Goal: Transaction & Acquisition: Obtain resource

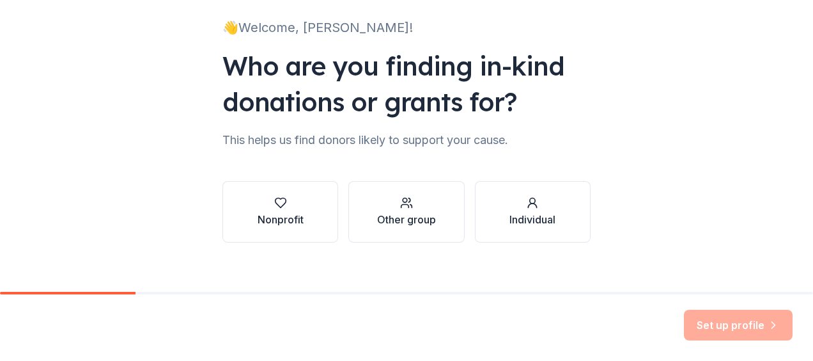
scroll to position [97, 0]
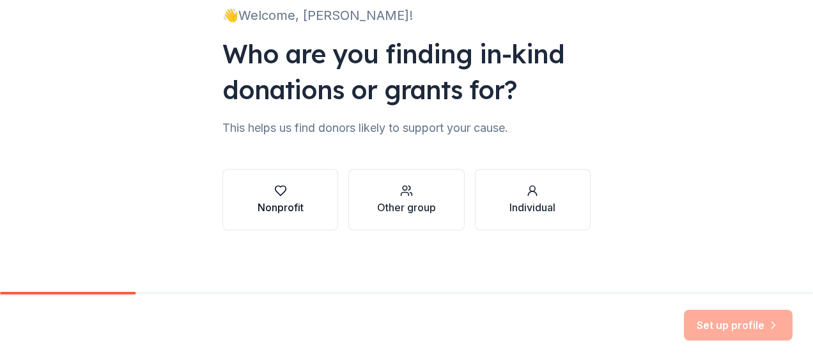
click at [264, 210] on div "Nonprofit" at bounding box center [281, 206] width 46 height 15
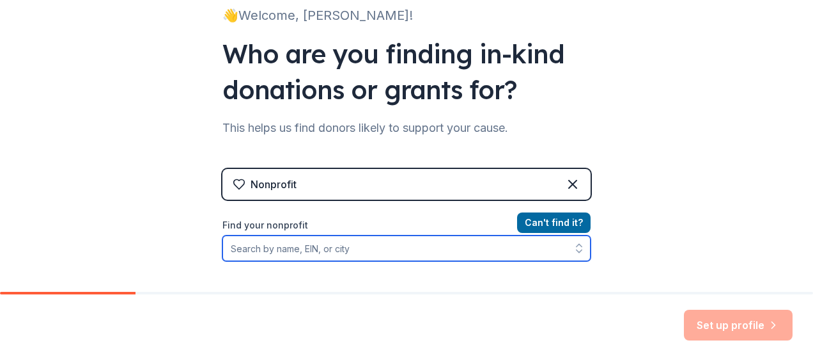
click at [364, 241] on input "Find your nonprofit" at bounding box center [406, 248] width 368 height 26
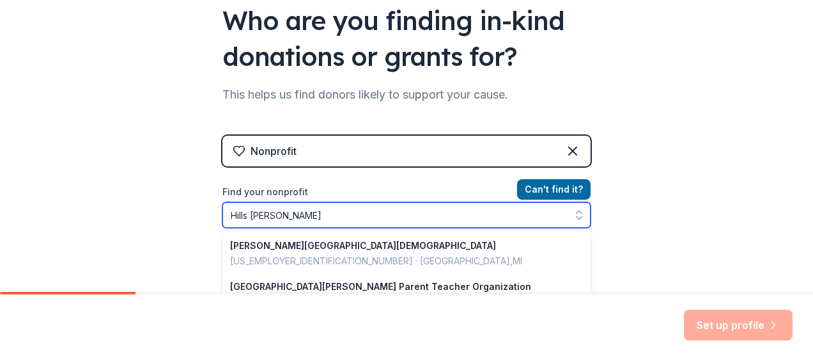
type input "Hills Garrison school"
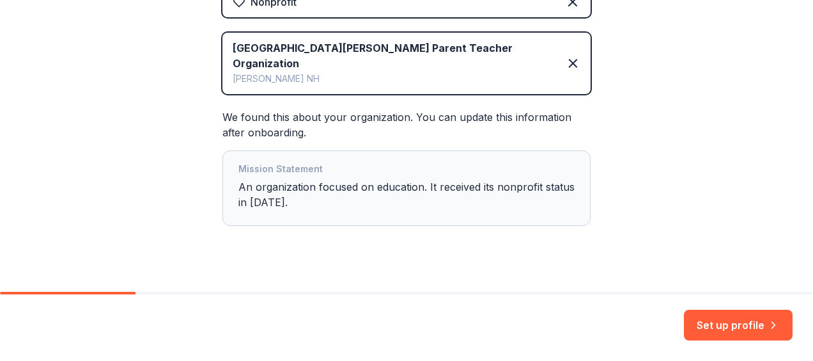
scroll to position [284, 0]
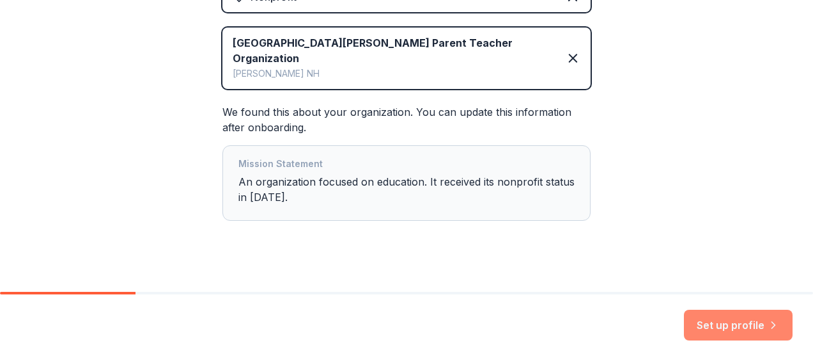
click at [751, 329] on button "Set up profile" at bounding box center [738, 324] width 109 height 31
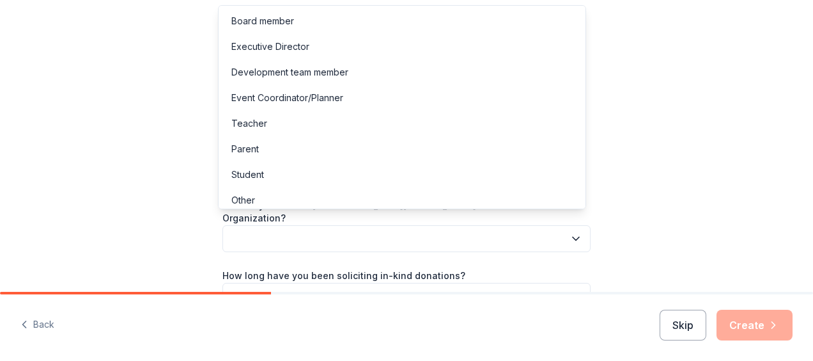
click at [570, 232] on icon "button" at bounding box center [576, 238] width 13 height 13
click at [527, 146] on div "Parent" at bounding box center [402, 149] width 362 height 26
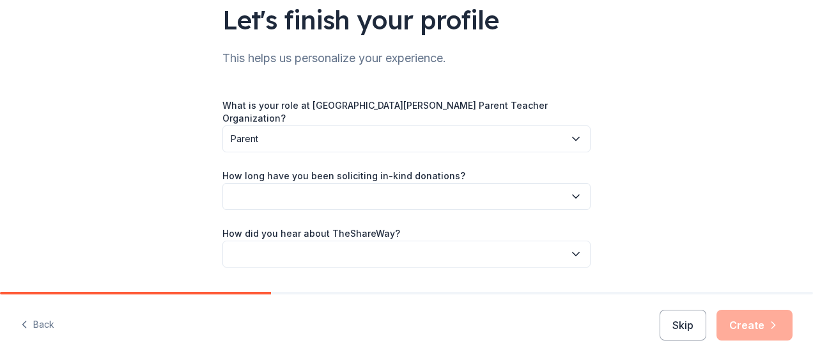
scroll to position [102, 0]
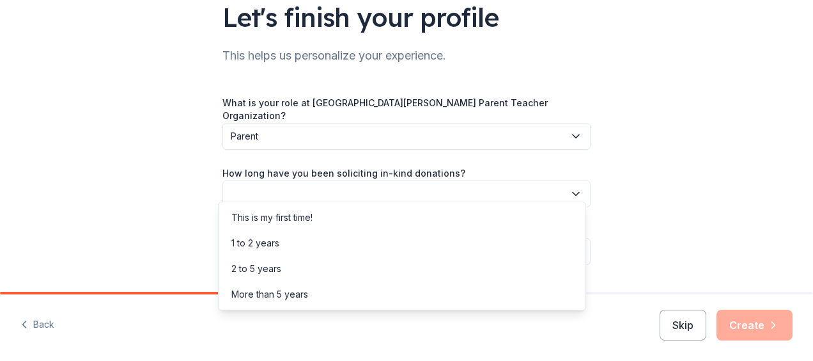
click at [570, 187] on icon "button" at bounding box center [576, 193] width 13 height 13
click at [534, 208] on div "This is my first time!" at bounding box center [402, 218] width 362 height 26
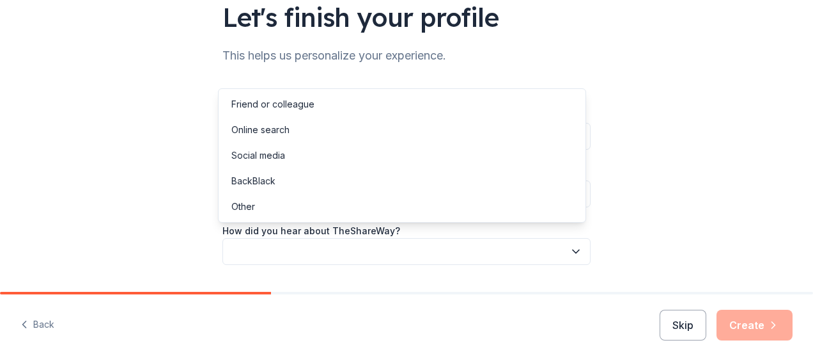
click at [520, 238] on button "button" at bounding box center [406, 251] width 368 height 27
click at [520, 156] on div "Social media" at bounding box center [402, 156] width 362 height 26
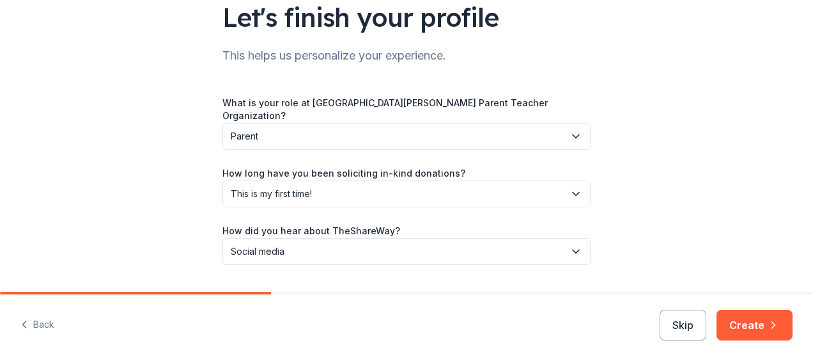
scroll to position [126, 0]
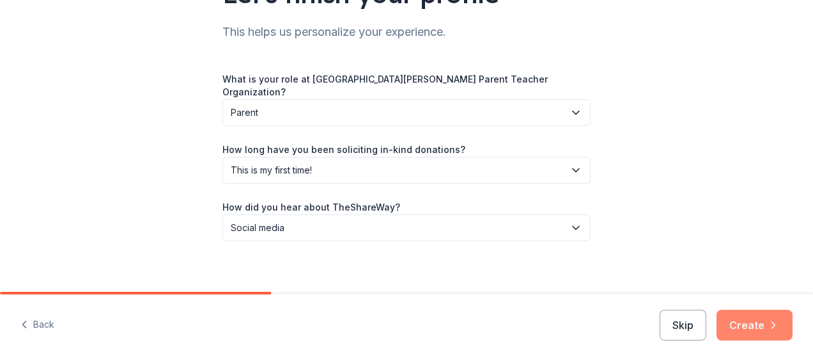
click at [759, 323] on button "Create" at bounding box center [755, 324] width 76 height 31
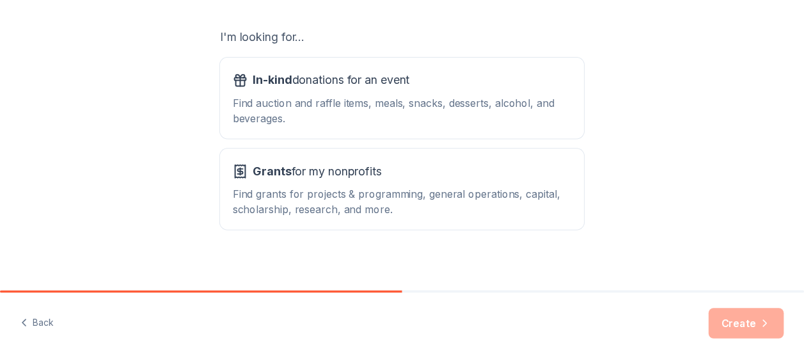
scroll to position [224, 0]
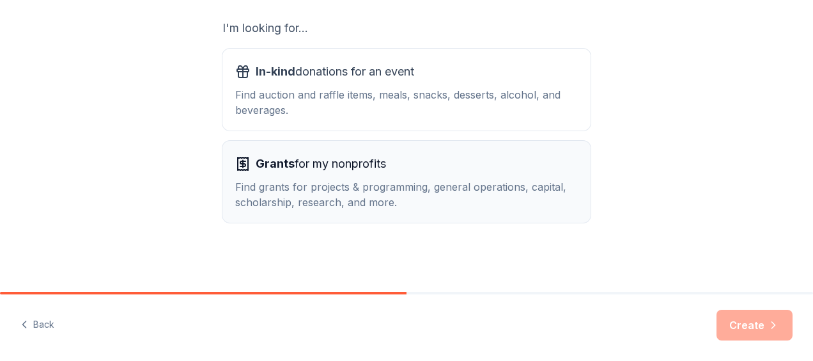
click at [533, 198] on div "Find grants for projects & programming, general operations, capital, scholarshi…" at bounding box center [406, 194] width 343 height 31
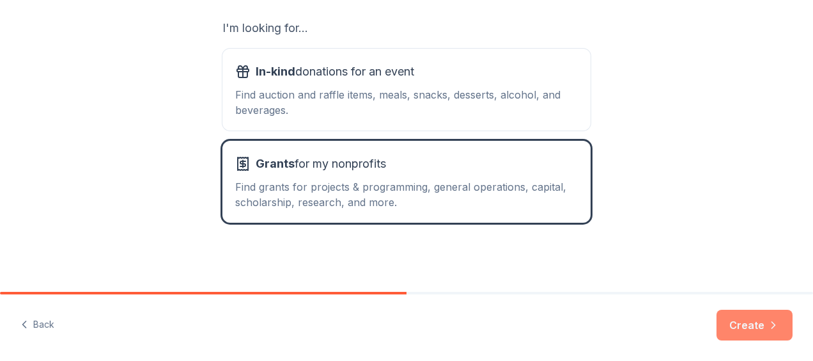
click at [741, 321] on button "Create" at bounding box center [755, 324] width 76 height 31
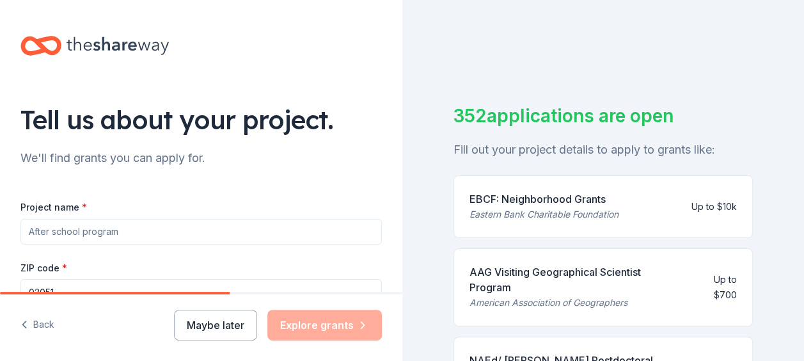
click at [277, 233] on input "Project name *" at bounding box center [200, 232] width 361 height 26
type input "All inclusive playground"
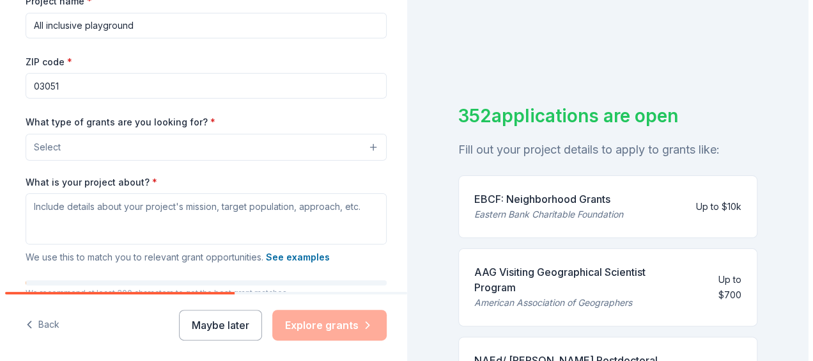
scroll to position [206, 0]
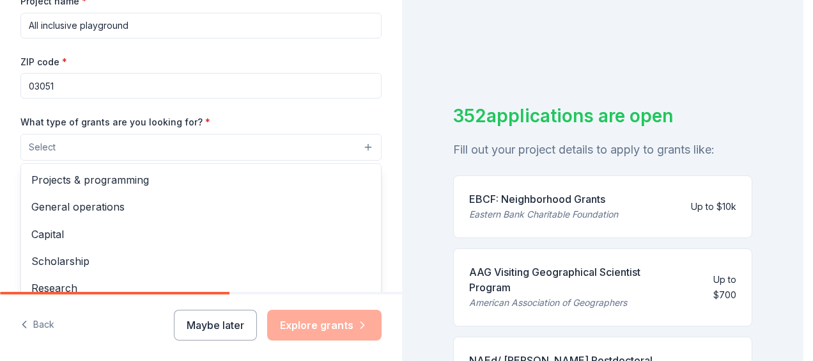
click at [359, 142] on button "Select" at bounding box center [200, 147] width 361 height 27
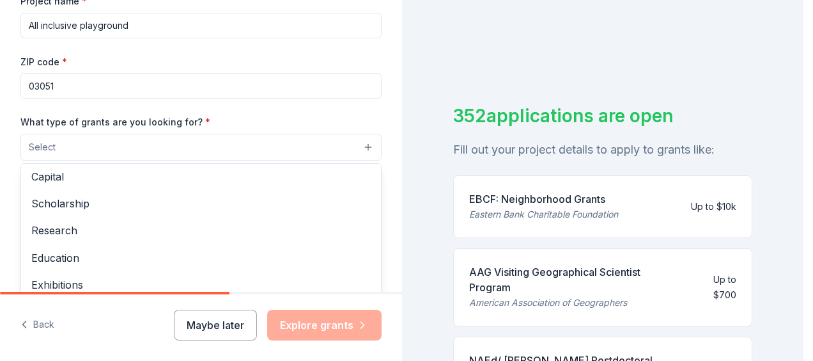
scroll to position [56, 0]
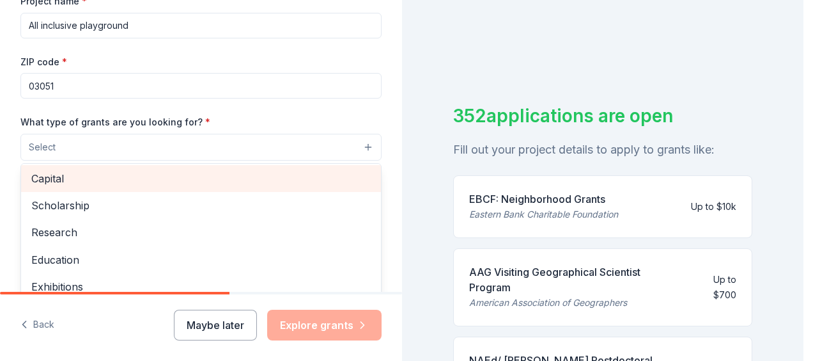
click at [203, 183] on span "Capital" at bounding box center [200, 178] width 339 height 17
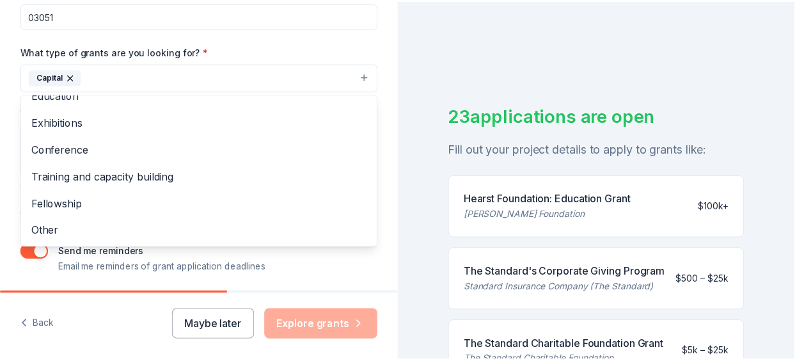
scroll to position [281, 0]
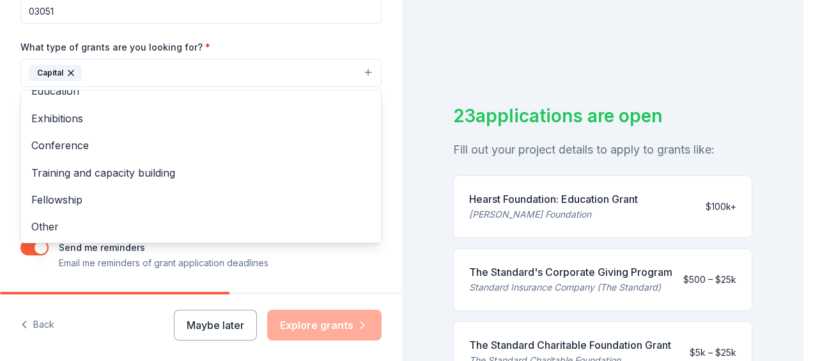
click at [432, 256] on div "Tell us about your project. We'll find grants you can apply for. Project name *…" at bounding box center [402, 180] width 804 height 361
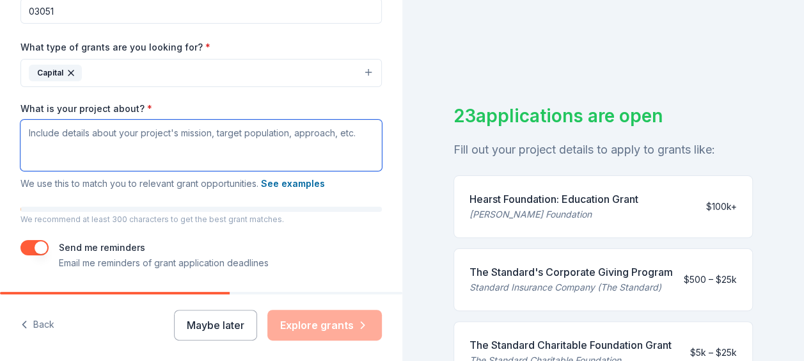
click at [233, 152] on textarea "What is your project about? *" at bounding box center [200, 145] width 361 height 51
paste textarea "Our current playground does not fully meet the needs of all children attending …"
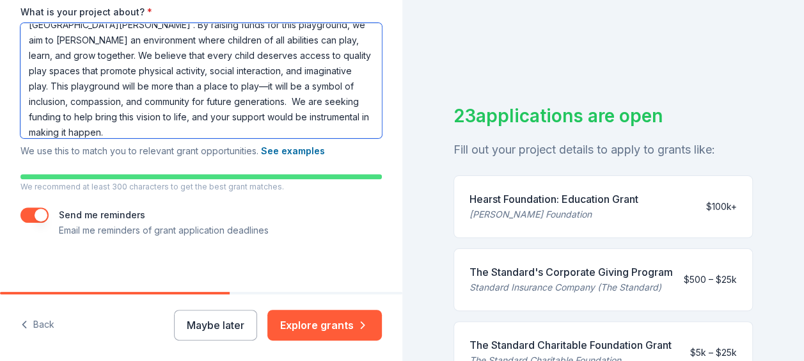
scroll to position [384, 0]
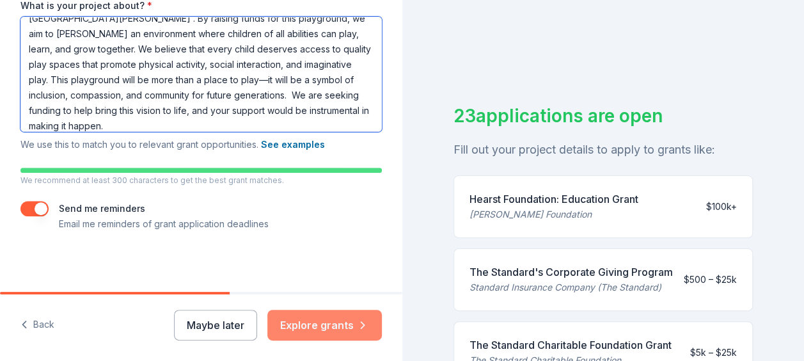
type textarea "Our current playground does not fully meet the needs of all children attending …"
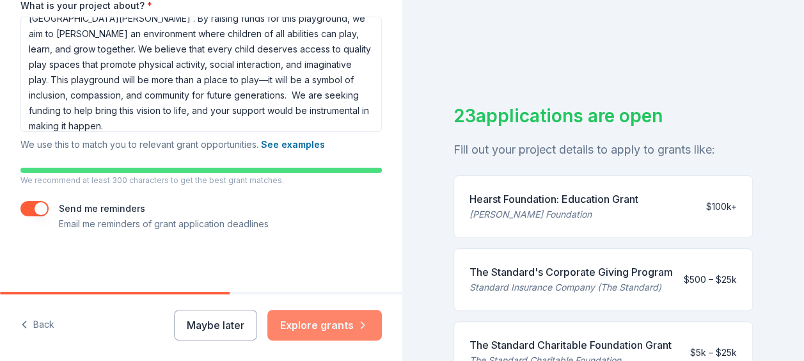
click at [333, 316] on button "Explore grants" at bounding box center [324, 324] width 114 height 31
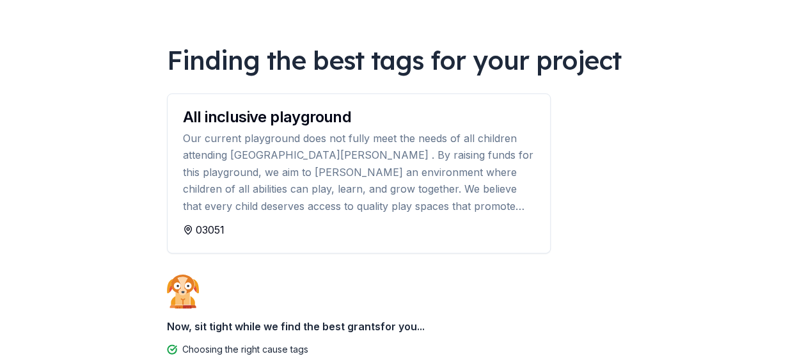
scroll to position [75, 0]
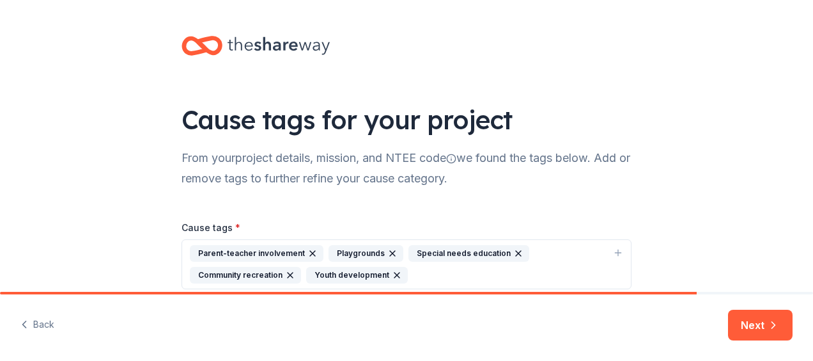
drag, startPoint x: 808, startPoint y: 93, endPoint x: 813, endPoint y: 153, distance: 60.9
click at [813, 153] on html "Cause tags for your project From your project details, mission, and NTEE code w…" at bounding box center [406, 180] width 813 height 361
click at [757, 316] on button "Next" at bounding box center [760, 324] width 65 height 31
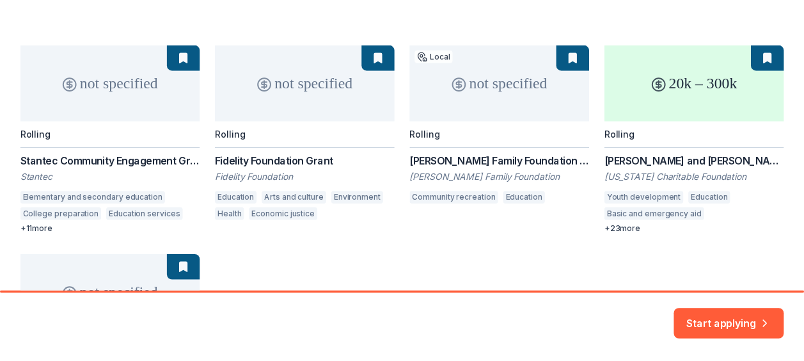
scroll to position [178, 0]
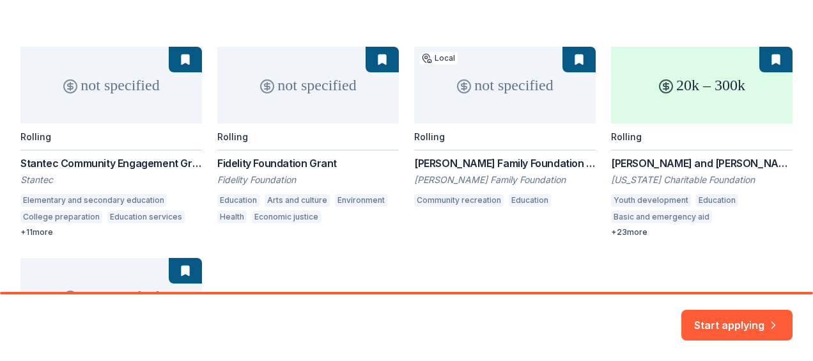
click at [514, 98] on div "not specified Rolling Stantec Community Engagement Grant Stantec Elementary and…" at bounding box center [406, 247] width 772 height 401
click at [506, 75] on div "not specified Rolling Stantec Community Engagement Grant Stantec Elementary and…" at bounding box center [406, 247] width 772 height 401
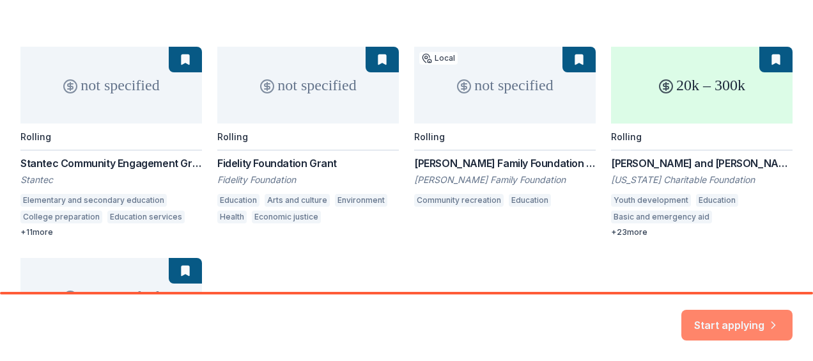
click at [726, 309] on button "Start applying" at bounding box center [736, 317] width 111 height 31
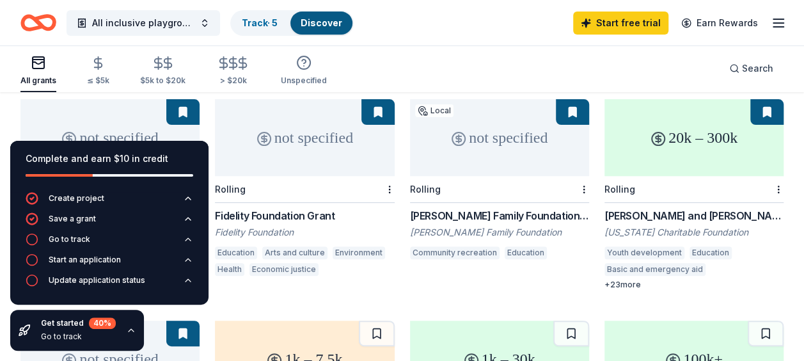
scroll to position [128, 0]
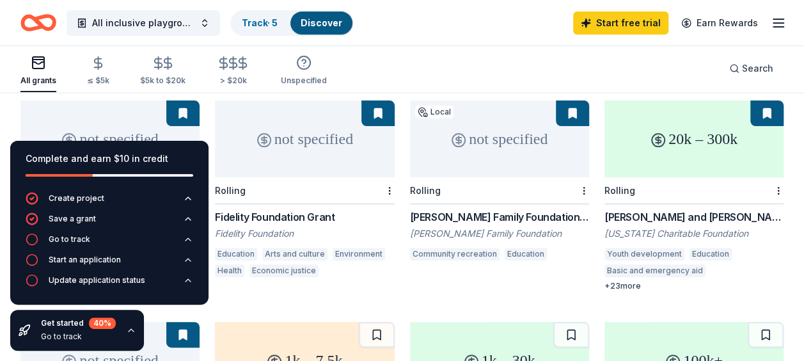
click at [518, 177] on div "Rolling" at bounding box center [499, 190] width 179 height 27
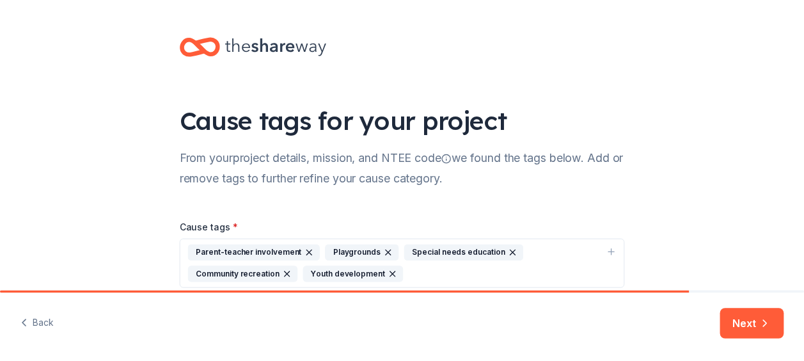
scroll to position [75, 0]
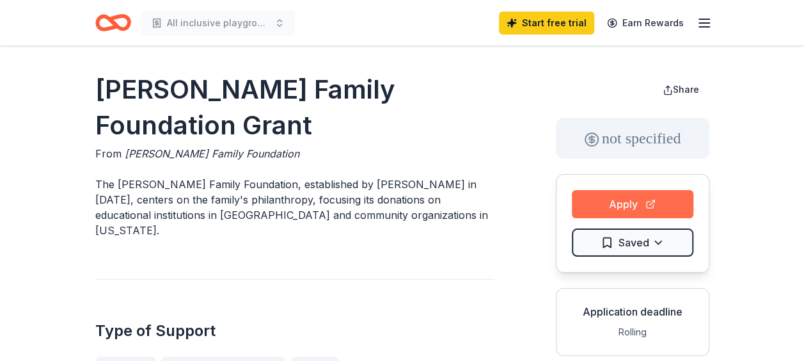
click at [637, 197] on button "Apply" at bounding box center [632, 204] width 121 height 28
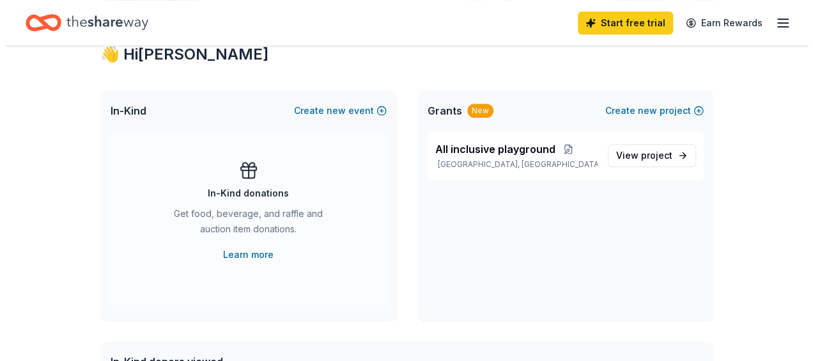
scroll to position [231, 0]
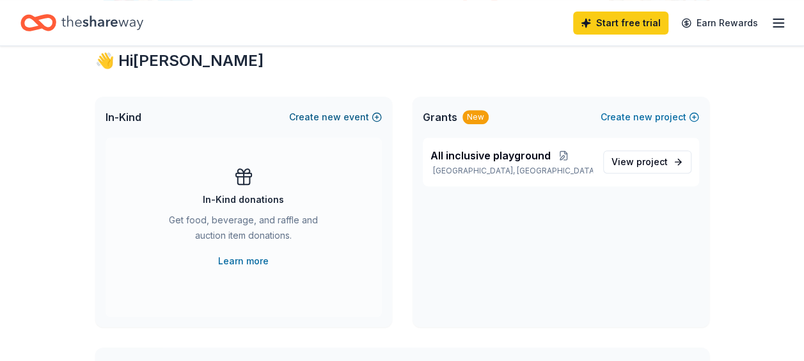
click at [339, 114] on span "new" at bounding box center [331, 116] width 19 height 15
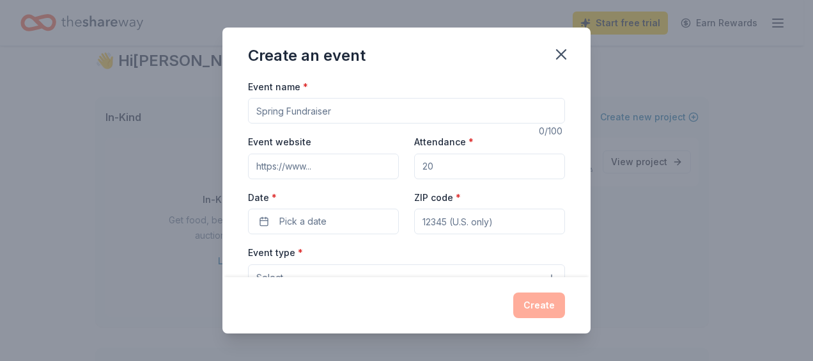
click at [286, 111] on input "Event name *" at bounding box center [406, 111] width 317 height 26
type input "W"
type input "B"
type input "Winter Fundraiser"
click at [433, 162] on input "Attendance *" at bounding box center [489, 166] width 151 height 26
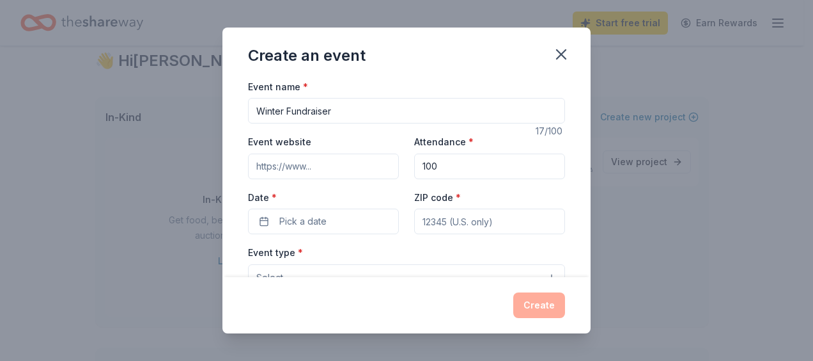
type input "100"
click at [438, 220] on input "ZIP code *" at bounding box center [489, 221] width 151 height 26
type input "03051"
type input "190 Derry Rd"
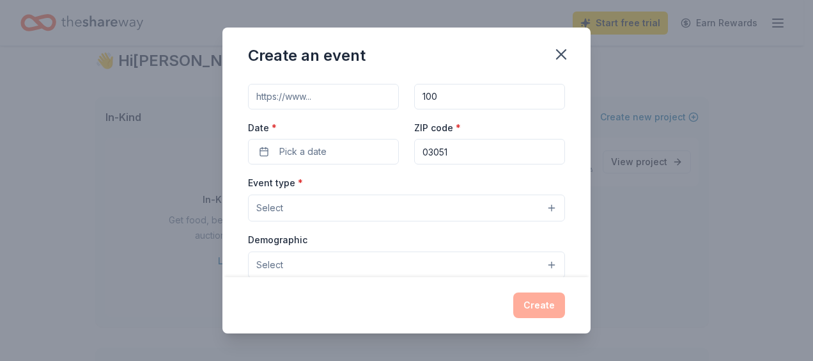
scroll to position [77, 0]
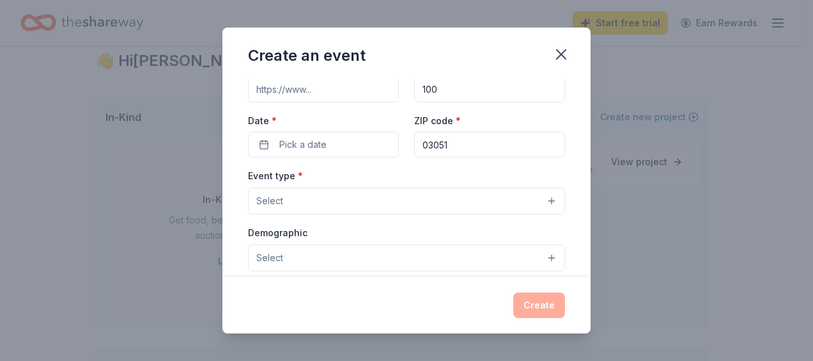
click at [524, 194] on button "Select" at bounding box center [406, 200] width 317 height 27
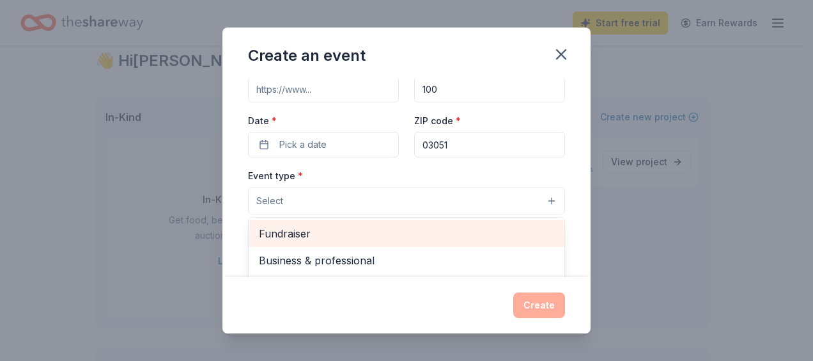
click at [479, 231] on span "Fundraiser" at bounding box center [406, 233] width 295 height 17
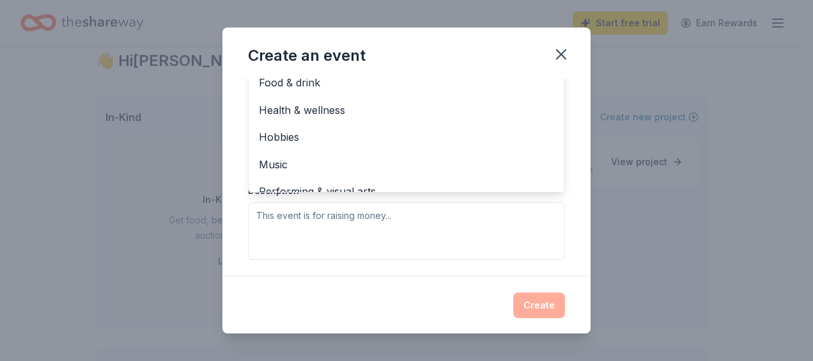
scroll to position [281, 0]
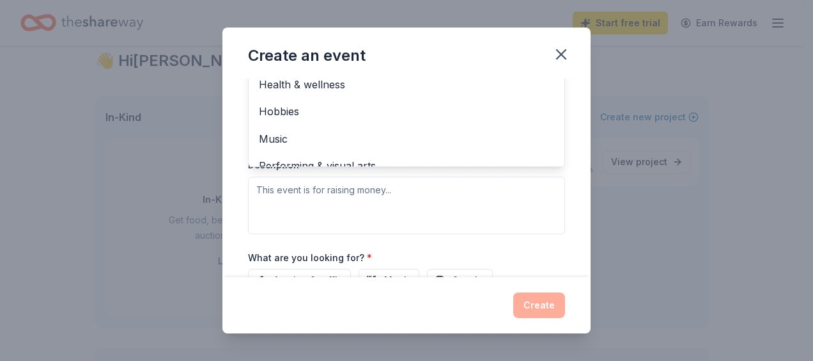
click at [485, 252] on div "Event name * Winter Fundraiser 17 /100 Event website Attendance * 100 Date * Pi…" at bounding box center [406, 93] width 317 height 592
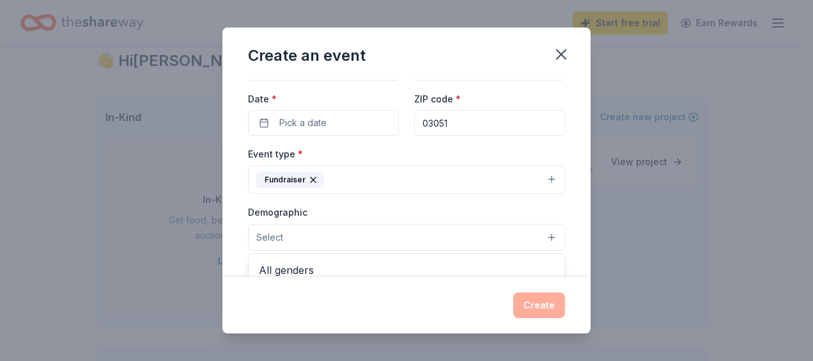
click at [524, 235] on button "Select" at bounding box center [406, 237] width 317 height 27
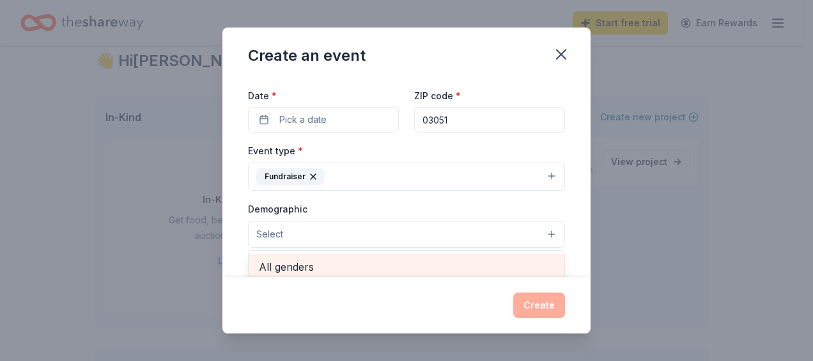
click at [523, 257] on div "All genders" at bounding box center [407, 266] width 316 height 27
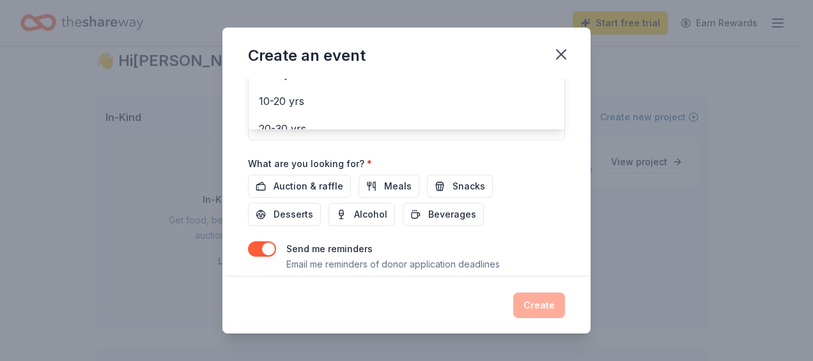
scroll to position [384, 0]
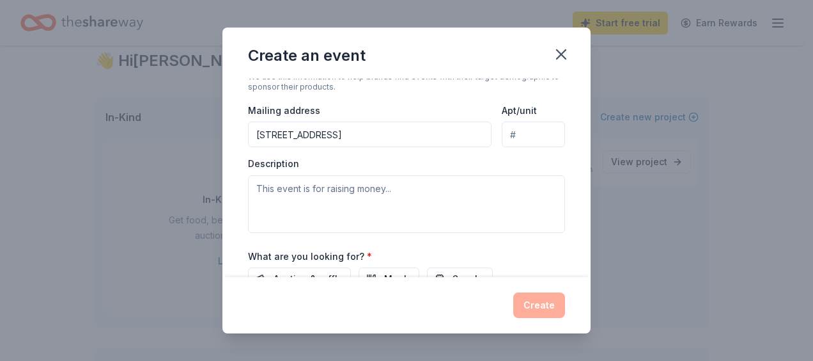
scroll to position [343, 0]
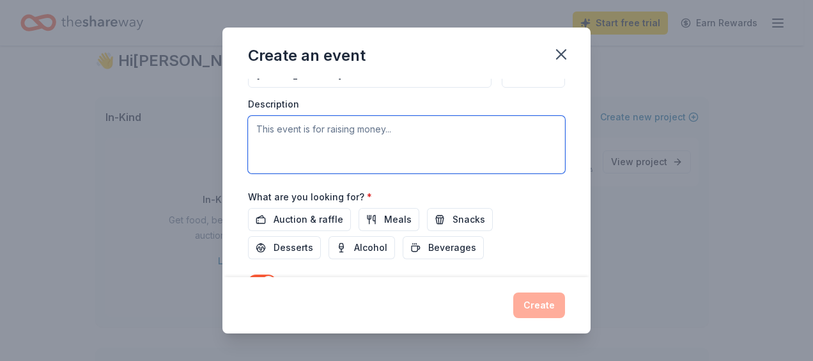
click at [329, 144] on textarea at bounding box center [406, 145] width 317 height 58
type textarea "WE are raising money for an all-inclusive playground."
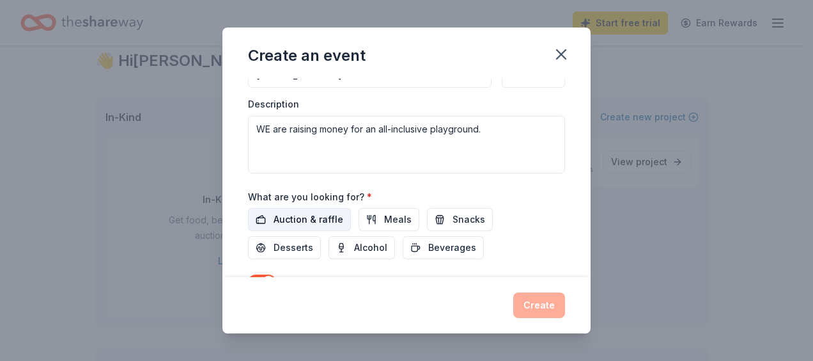
click at [314, 214] on span "Auction & raffle" at bounding box center [309, 219] width 70 height 15
click at [384, 217] on span "Meals" at bounding box center [397, 219] width 27 height 15
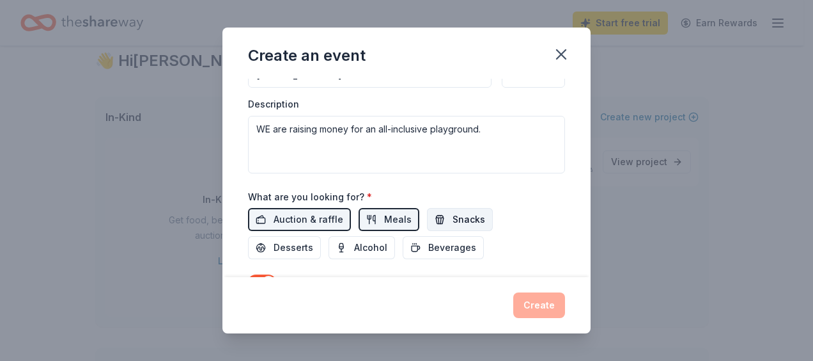
click at [455, 221] on span "Snacks" at bounding box center [469, 219] width 33 height 15
click at [446, 244] on span "Beverages" at bounding box center [452, 247] width 48 height 15
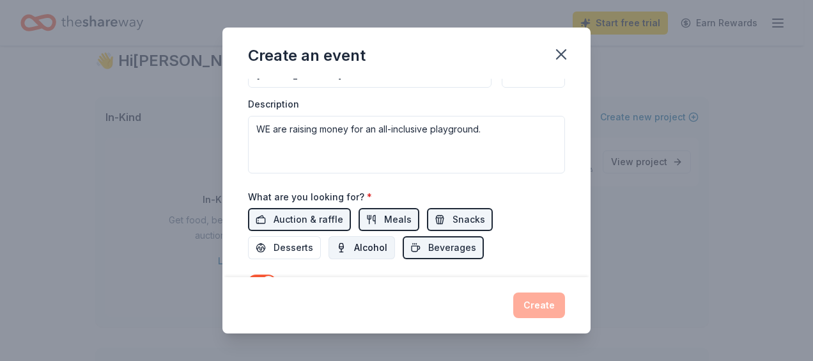
click at [373, 240] on span "Alcohol" at bounding box center [370, 247] width 33 height 15
click at [313, 242] on button "Desserts" at bounding box center [284, 247] width 73 height 23
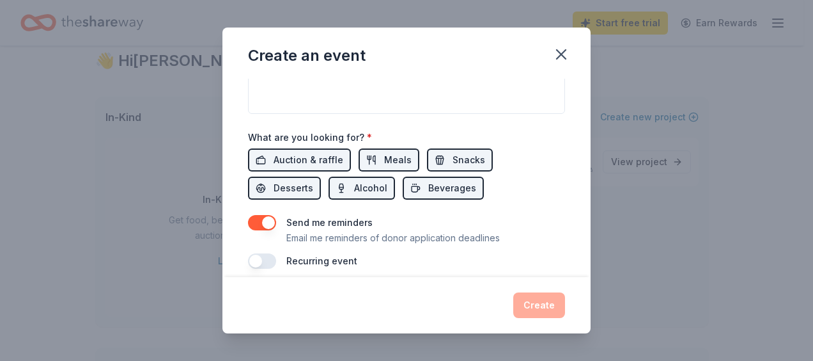
scroll to position [411, 0]
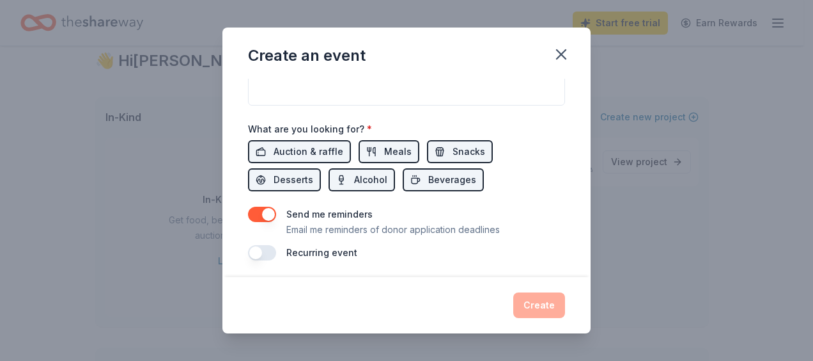
click at [536, 302] on div "Create" at bounding box center [406, 305] width 317 height 26
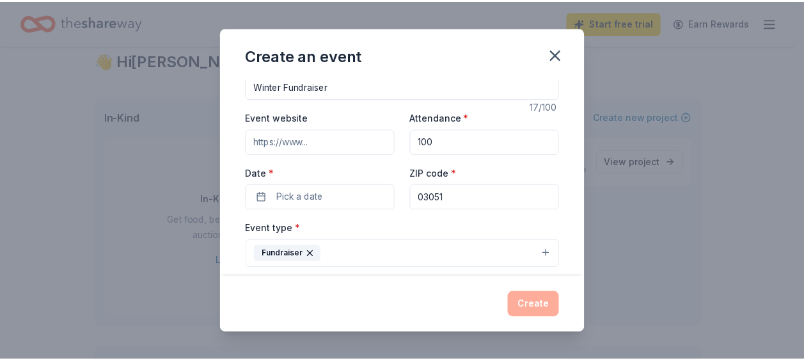
scroll to position [0, 0]
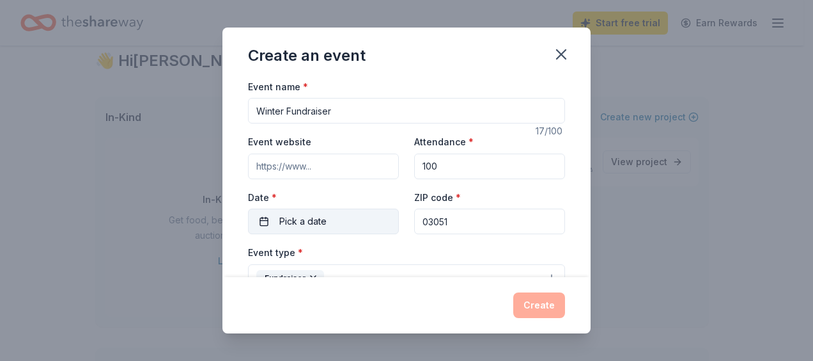
click at [315, 219] on span "Pick a date" at bounding box center [302, 221] width 47 height 15
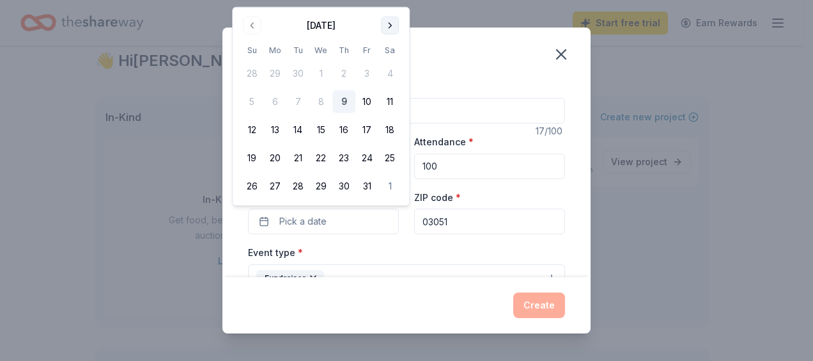
click at [392, 22] on button "Go to next month" at bounding box center [390, 26] width 18 height 18
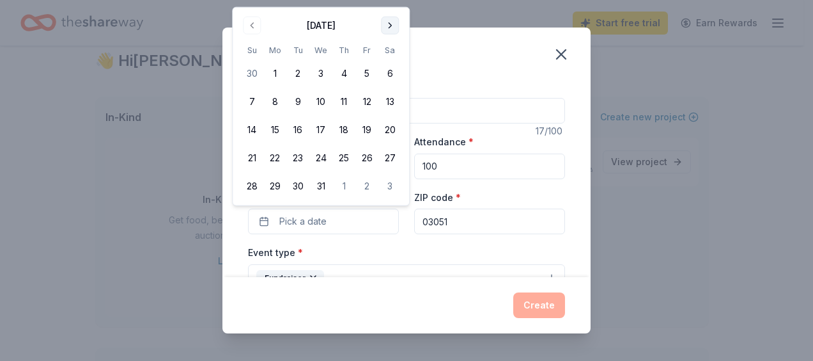
click at [391, 22] on button "Go to next month" at bounding box center [390, 26] width 18 height 18
click at [371, 153] on button "23" at bounding box center [366, 157] width 23 height 23
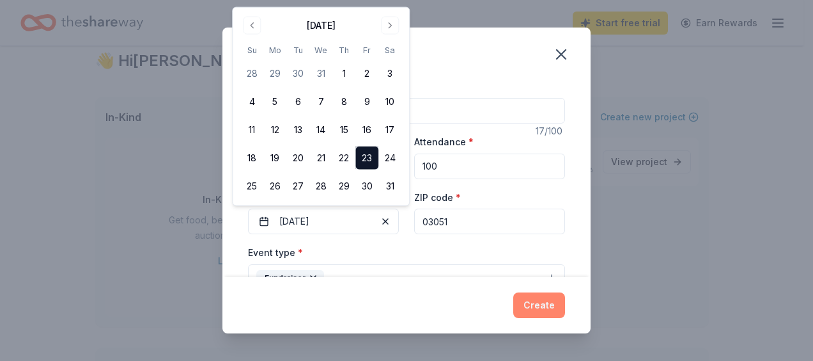
click at [542, 313] on button "Create" at bounding box center [539, 305] width 52 height 26
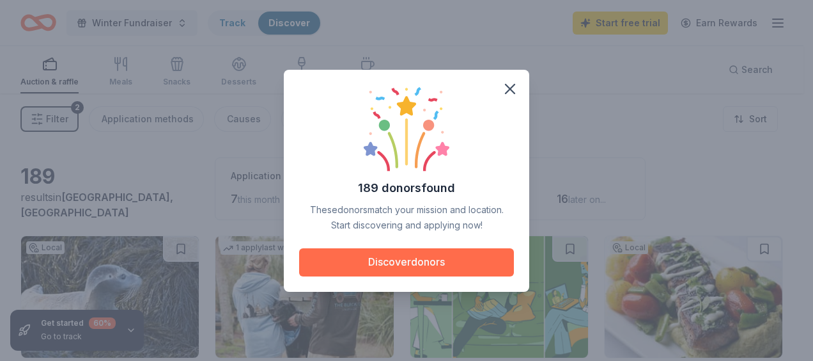
click at [449, 257] on button "Discover donors" at bounding box center [406, 262] width 215 height 28
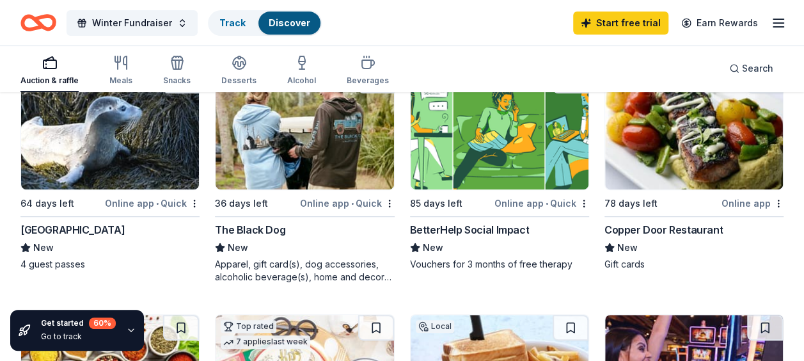
scroll to position [171, 0]
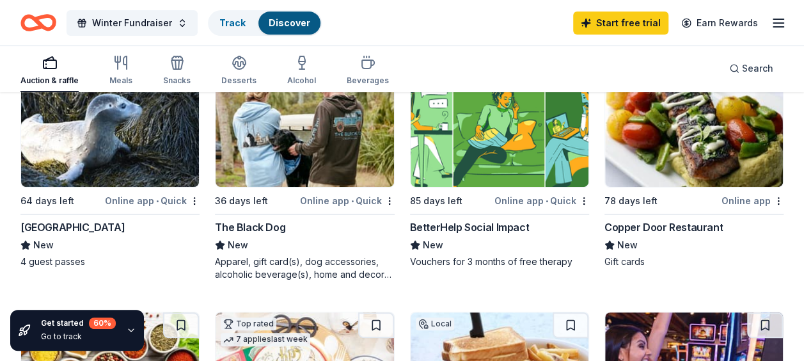
click at [140, 145] on img at bounding box center [110, 125] width 178 height 121
click at [316, 143] on img at bounding box center [304, 125] width 178 height 121
click at [655, 130] on img at bounding box center [694, 125] width 178 height 121
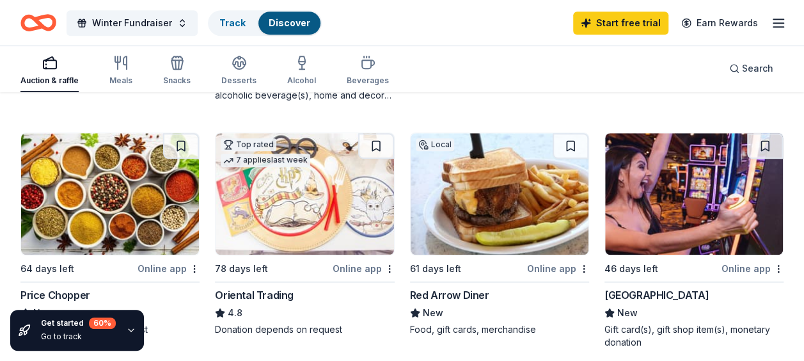
scroll to position [375, 0]
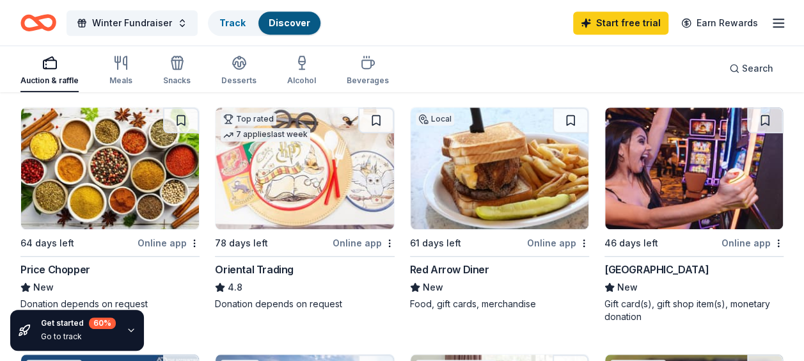
click at [712, 193] on img at bounding box center [694, 167] width 178 height 121
click at [528, 182] on img at bounding box center [499, 167] width 178 height 121
click at [316, 191] on img at bounding box center [304, 167] width 178 height 121
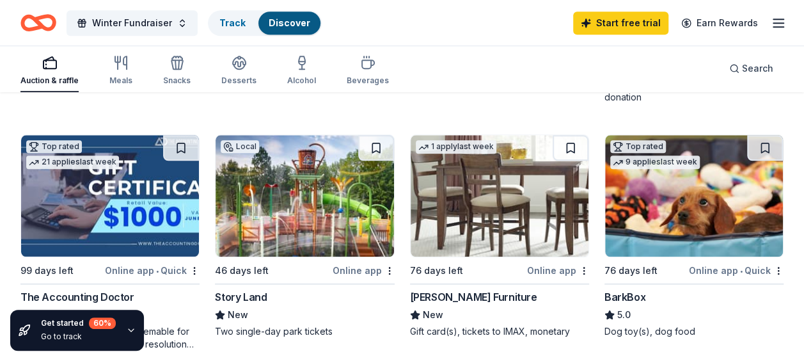
scroll to position [600, 0]
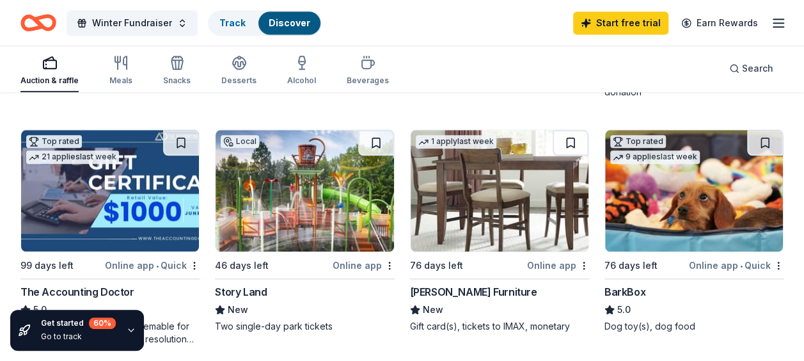
click at [536, 264] on div "Online app" at bounding box center [558, 265] width 62 height 16
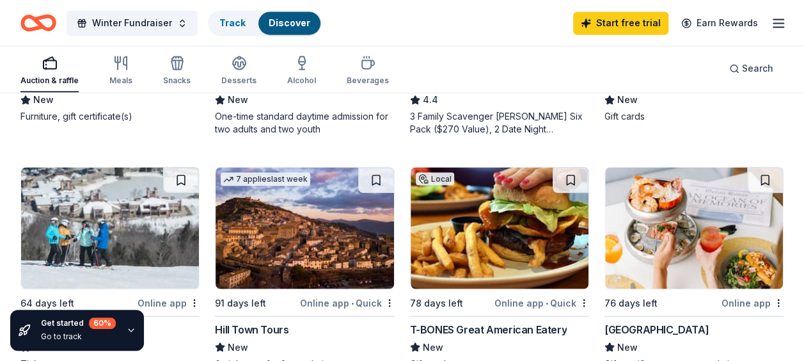
scroll to position [1028, 0]
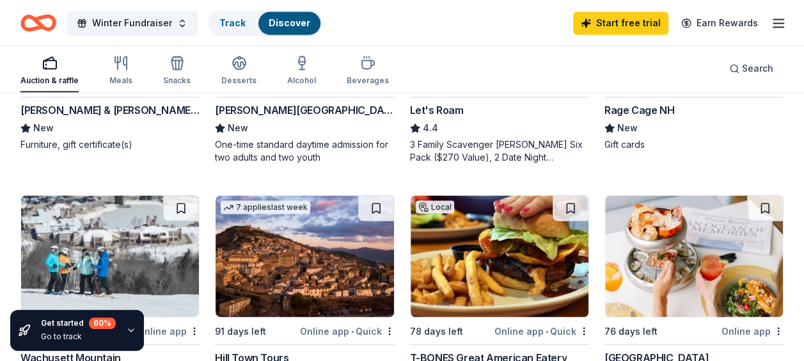
drag, startPoint x: 793, startPoint y: 218, endPoint x: 808, endPoint y: 257, distance: 41.7
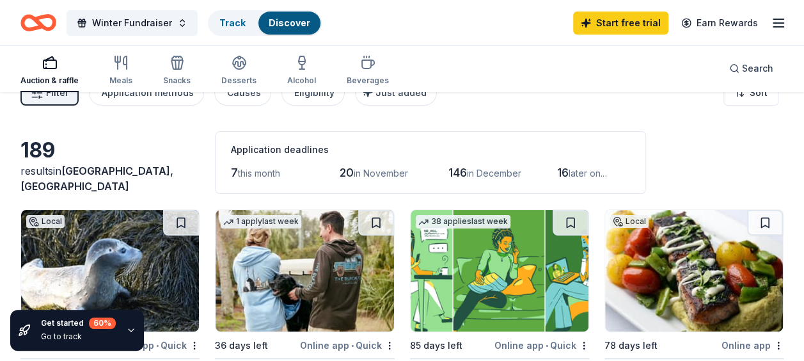
scroll to position [0, 0]
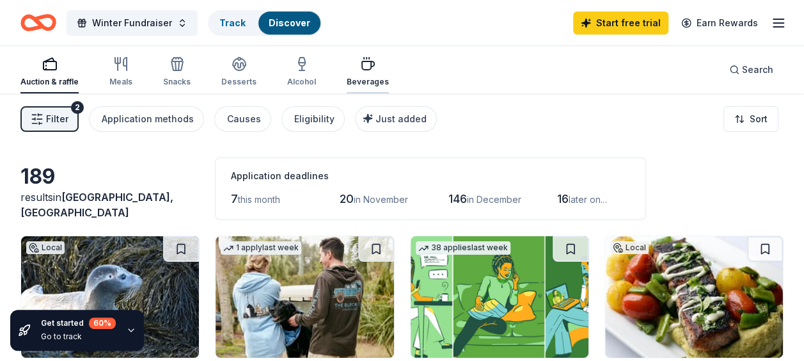
click at [358, 74] on div "Beverages" at bounding box center [367, 71] width 42 height 31
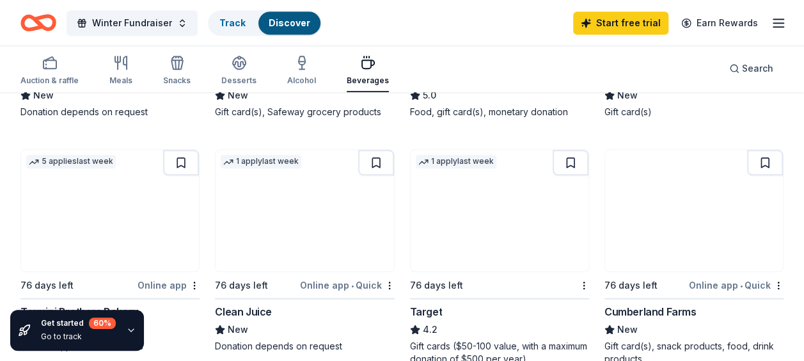
scroll to position [563, 0]
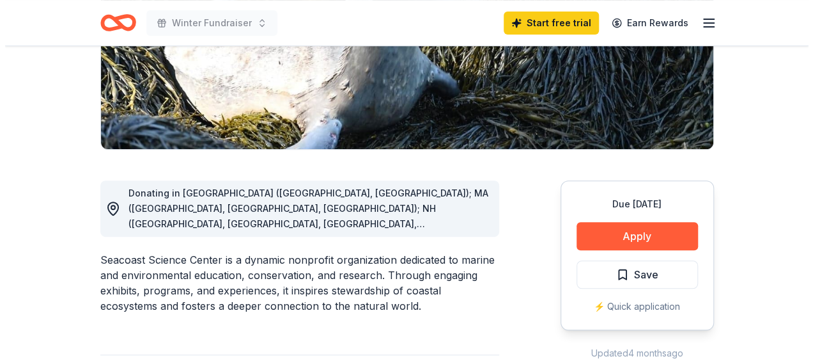
scroll to position [276, 0]
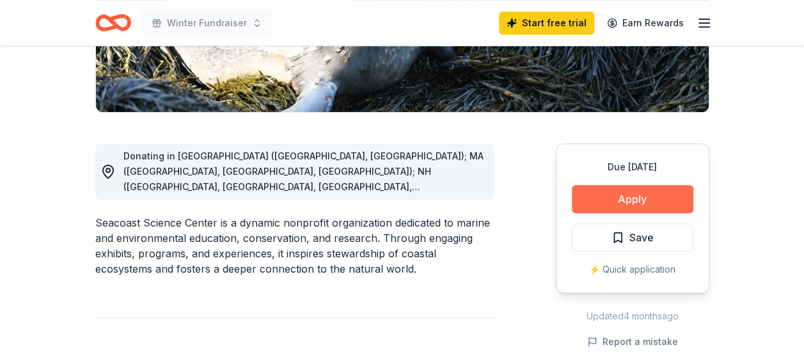
click at [634, 199] on button "Apply" at bounding box center [632, 199] width 121 height 28
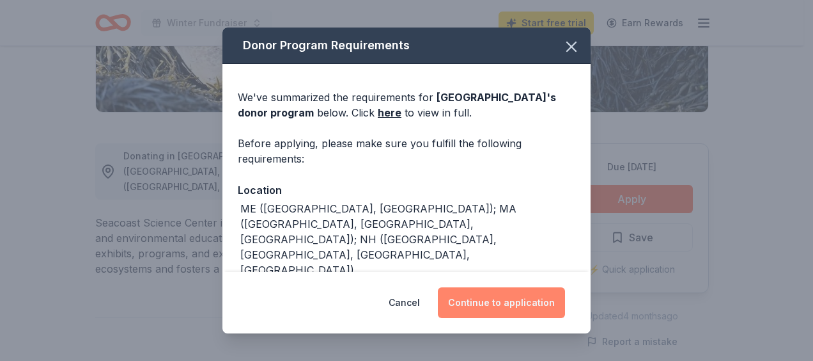
click at [561, 298] on button "Continue to application" at bounding box center [501, 302] width 127 height 31
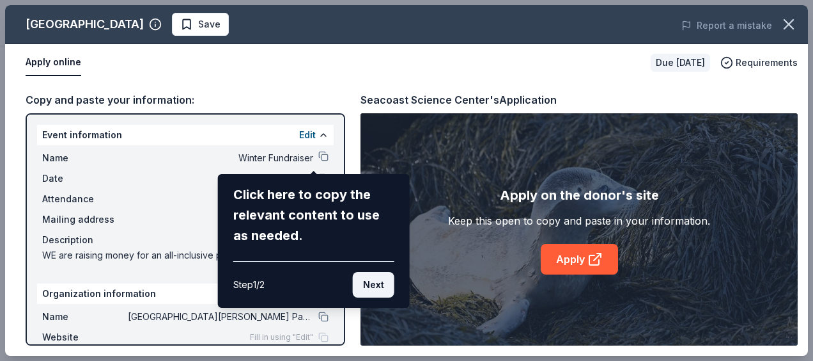
click at [380, 284] on button "Next" at bounding box center [374, 285] width 42 height 26
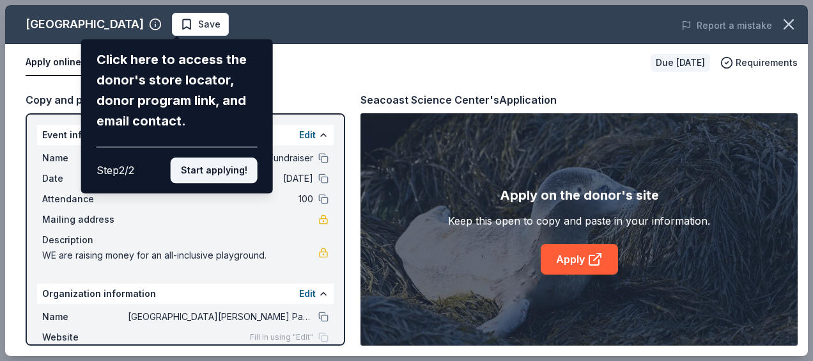
click at [226, 175] on button "Start applying!" at bounding box center [214, 170] width 87 height 26
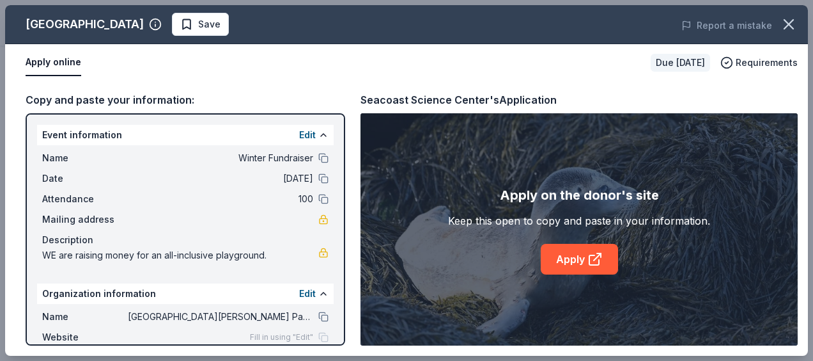
click at [127, 225] on div "Seacoast Science Center Save Report a mistake Apply online Due in 64 days Requi…" at bounding box center [406, 180] width 803 height 350
drag, startPoint x: 338, startPoint y: 228, endPoint x: 341, endPoint y: 249, distance: 21.4
click at [341, 249] on div "Seacoast Science Center Save Report a mistake Apply online Due in 64 days Requi…" at bounding box center [406, 180] width 803 height 350
drag, startPoint x: 336, startPoint y: 231, endPoint x: 333, endPoint y: 293, distance: 62.1
click at [333, 293] on div "Seacoast Science Center Save Report a mistake Apply online Due in 64 days Requi…" at bounding box center [406, 180] width 803 height 350
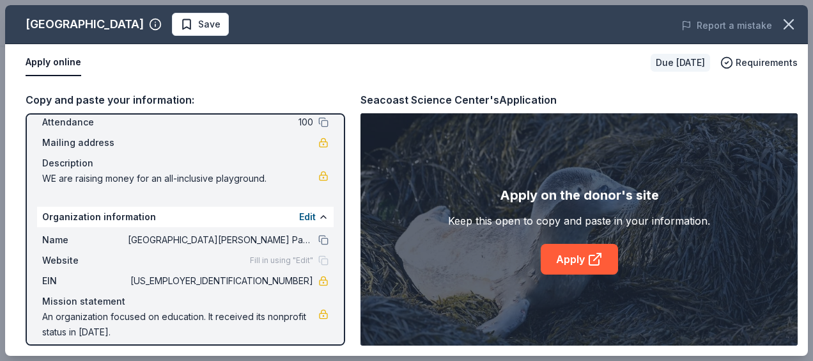
scroll to position [88, 0]
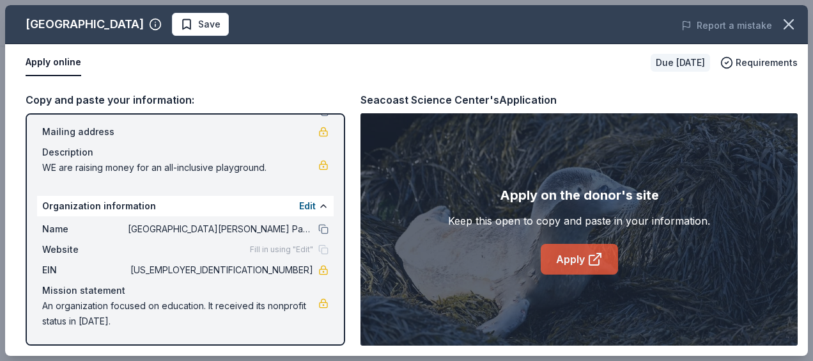
click at [594, 259] on icon at bounding box center [597, 256] width 7 height 7
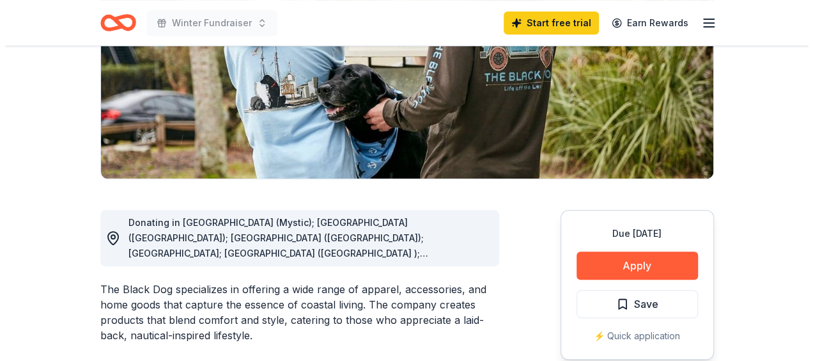
scroll to position [212, 0]
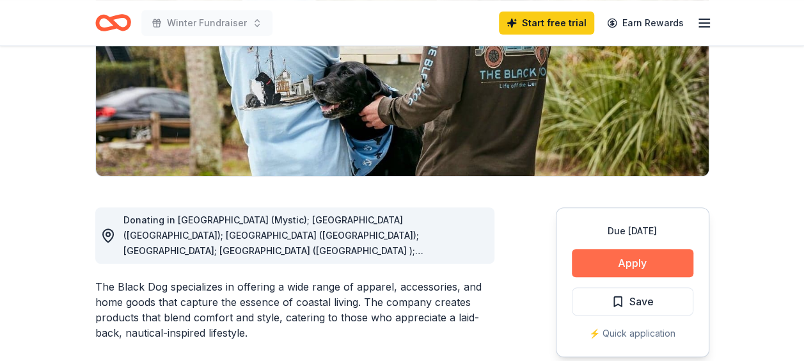
click at [614, 263] on button "Apply" at bounding box center [632, 263] width 121 height 28
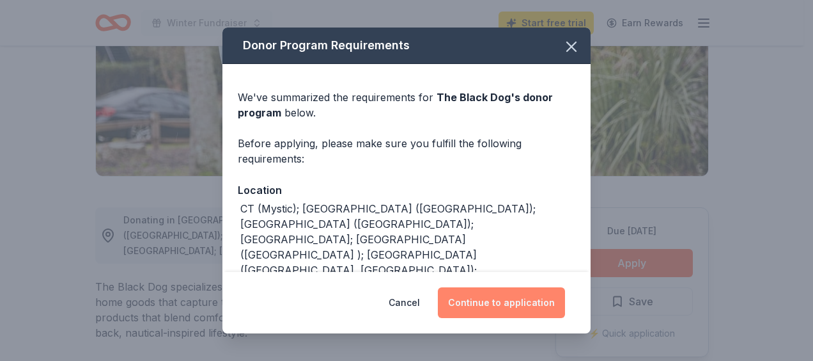
click at [471, 315] on button "Continue to application" at bounding box center [501, 302] width 127 height 31
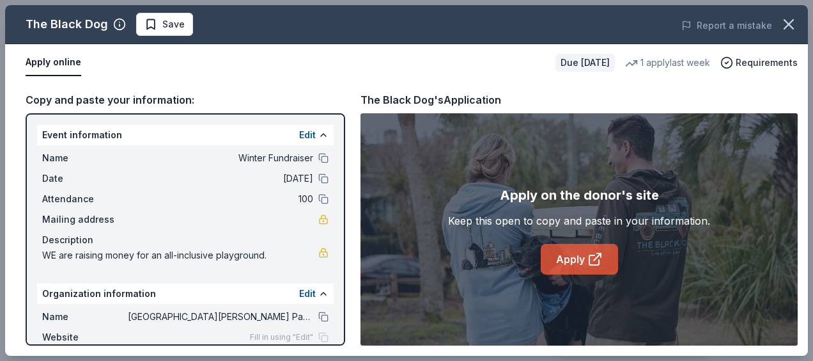
click at [568, 247] on link "Apply" at bounding box center [579, 259] width 77 height 31
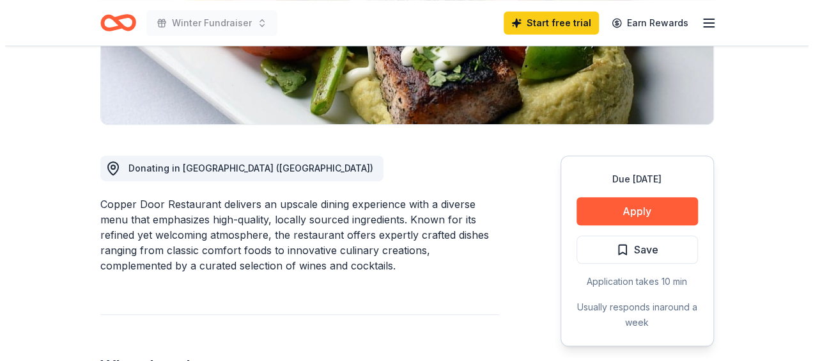
scroll to position [271, 0]
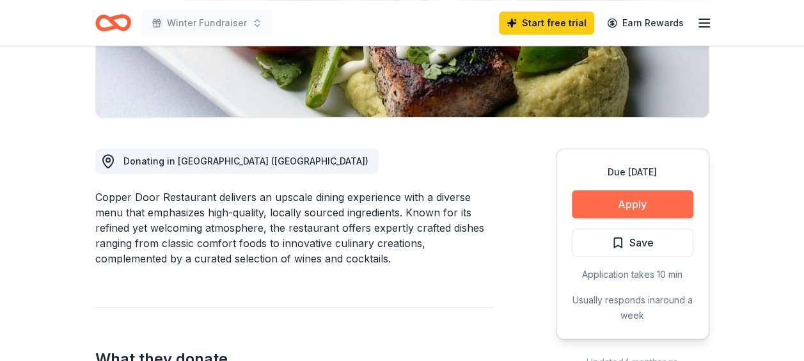
click at [666, 199] on button "Apply" at bounding box center [632, 204] width 121 height 28
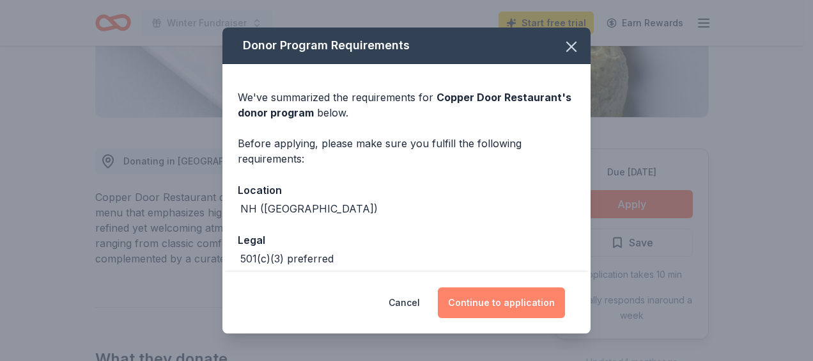
click at [527, 306] on button "Continue to application" at bounding box center [501, 302] width 127 height 31
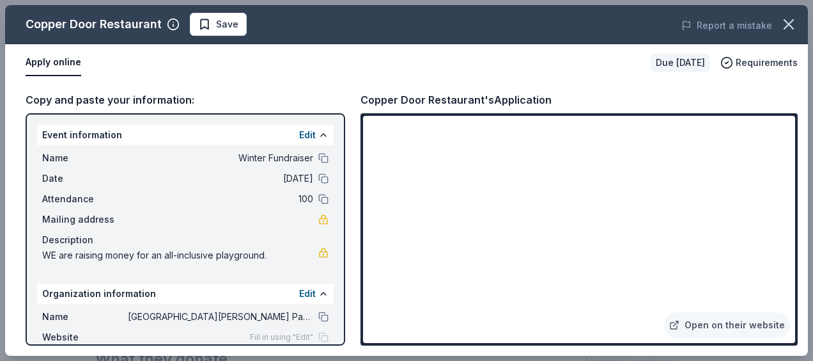
click at [657, 87] on div "Copy and paste your information: Event information Edit Name Winter Fundraiser …" at bounding box center [406, 218] width 803 height 274
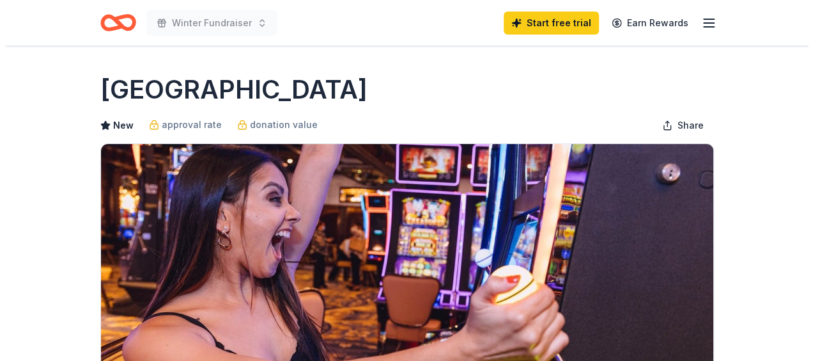
scroll to position [267, 0]
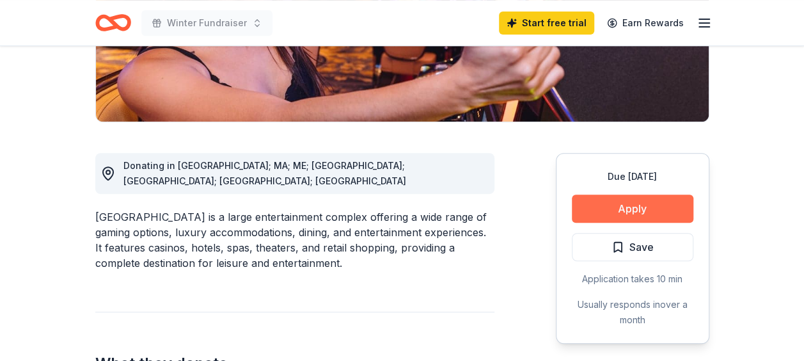
click at [632, 201] on button "Apply" at bounding box center [632, 208] width 121 height 28
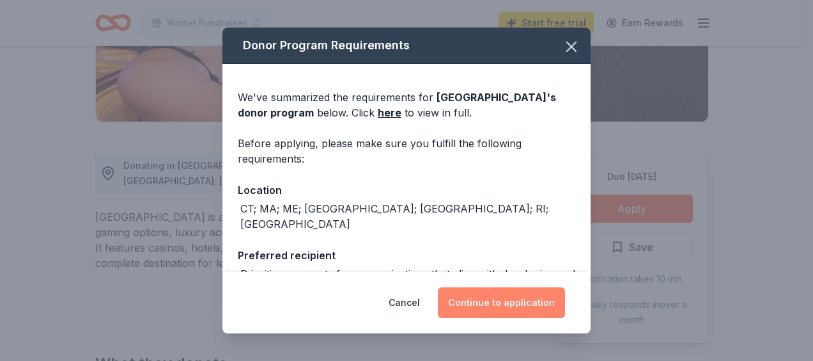
click at [504, 300] on button "Continue to application" at bounding box center [501, 302] width 127 height 31
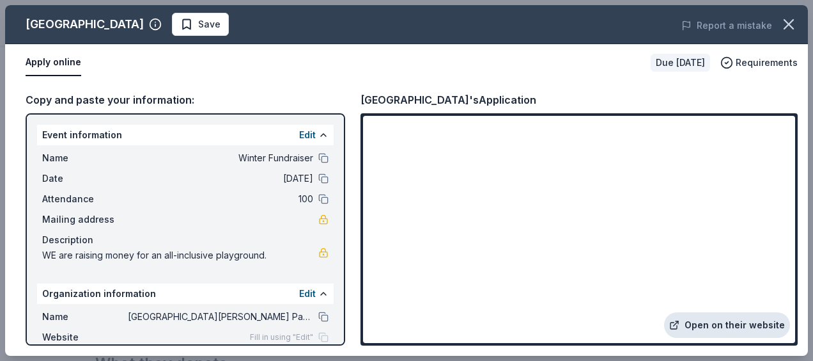
click at [786, 331] on link "Open on their website" at bounding box center [727, 325] width 126 height 26
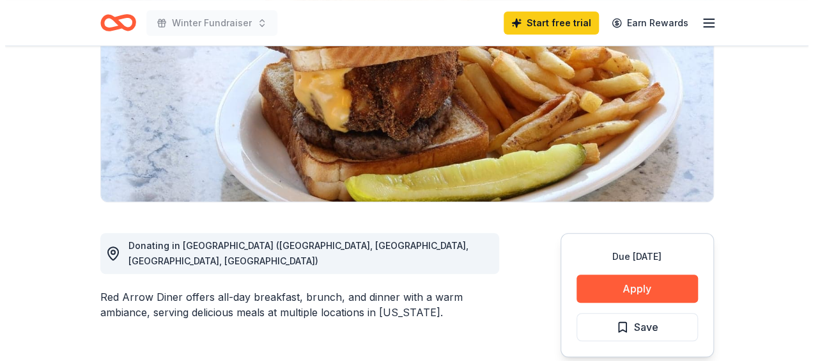
scroll to position [217, 0]
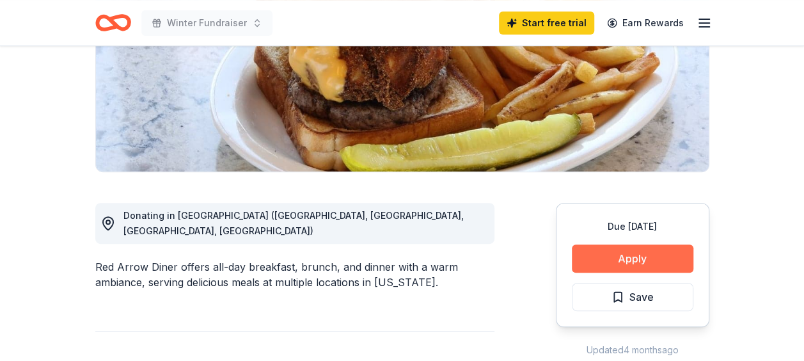
click at [674, 248] on button "Apply" at bounding box center [632, 258] width 121 height 28
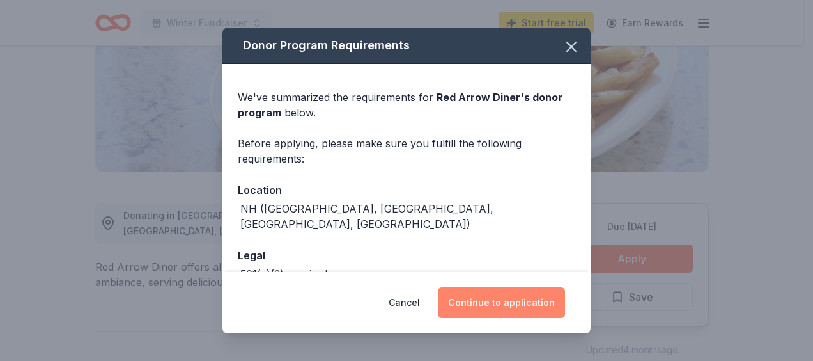
click at [540, 300] on button "Continue to application" at bounding box center [501, 302] width 127 height 31
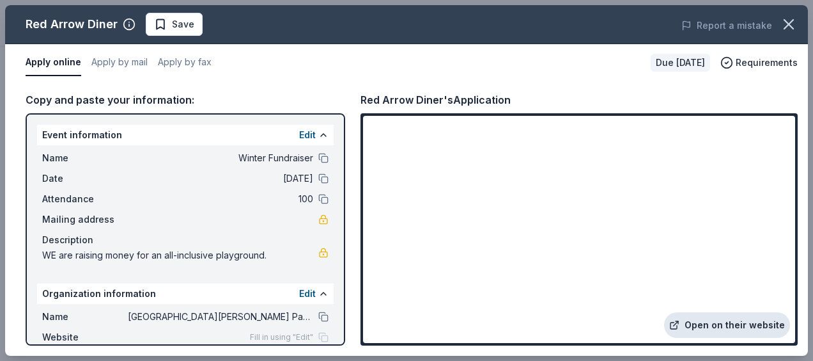
click at [715, 318] on link "Open on their website" at bounding box center [727, 325] width 126 height 26
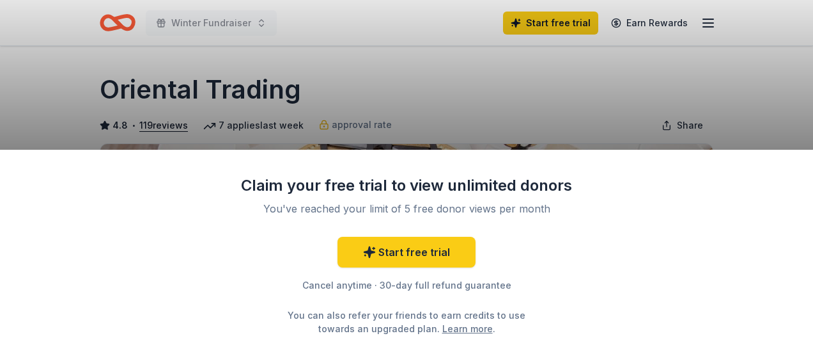
click at [767, 114] on div "Claim your free trial to view unlimited donors You've reached your limit of 5 f…" at bounding box center [406, 180] width 813 height 361
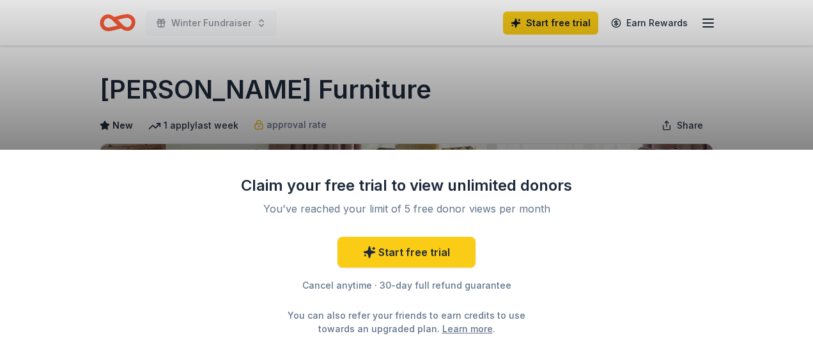
click at [738, 90] on div "Claim your free trial to view unlimited donors You've reached your limit of 5 f…" at bounding box center [406, 180] width 813 height 361
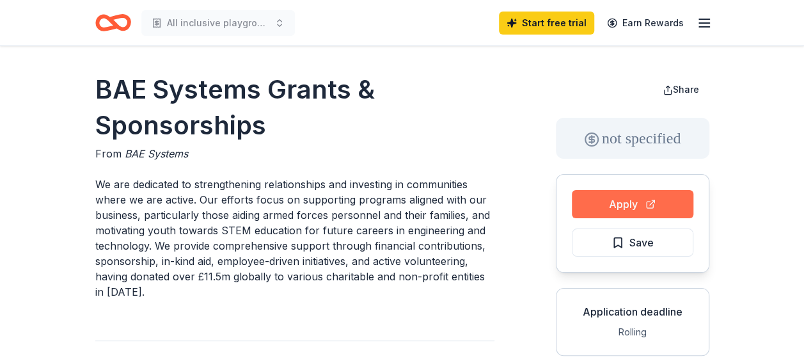
click at [622, 196] on button "Apply" at bounding box center [632, 204] width 121 height 28
